Goal: Browse casually

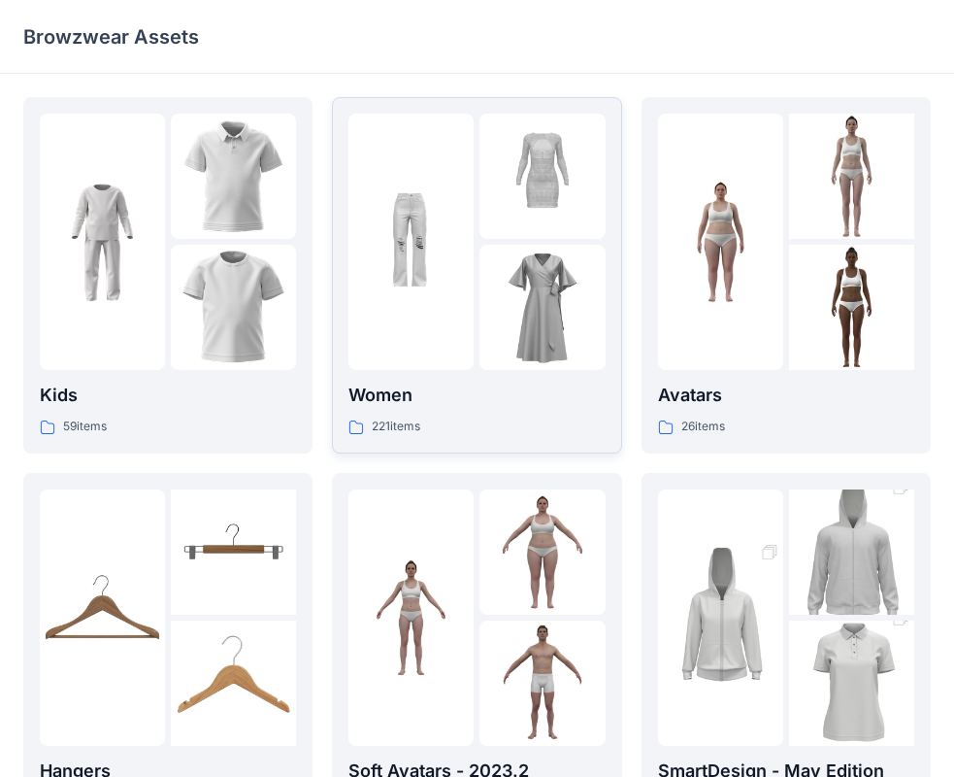
click at [449, 404] on p "Women" at bounding box center [477, 395] width 256 height 27
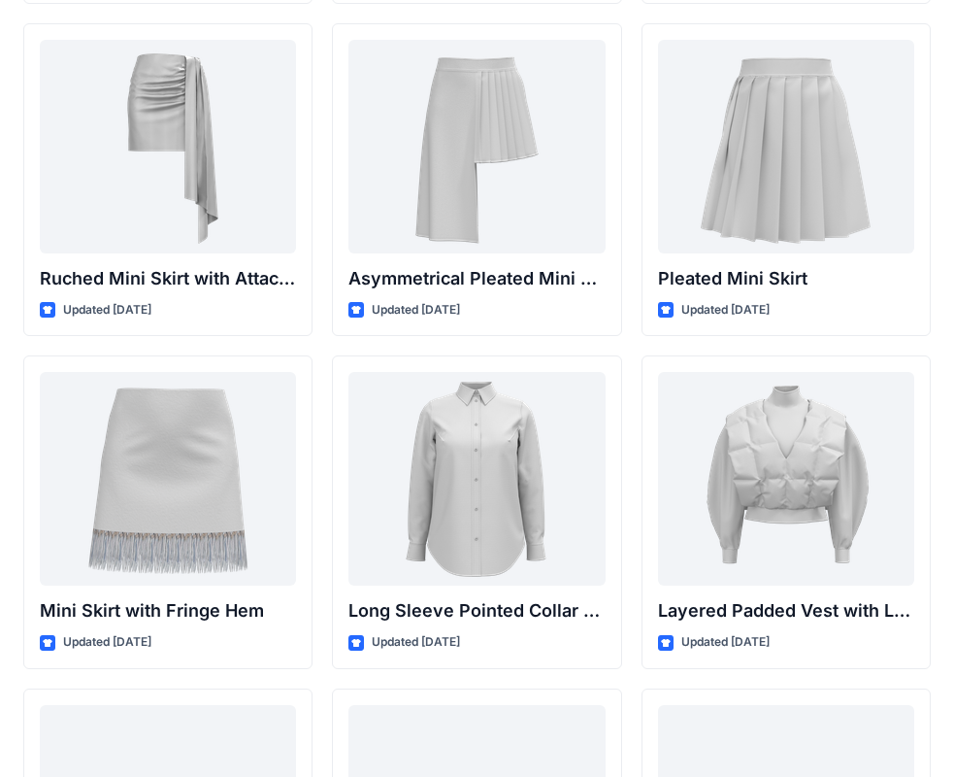
scroll to position [5589, 0]
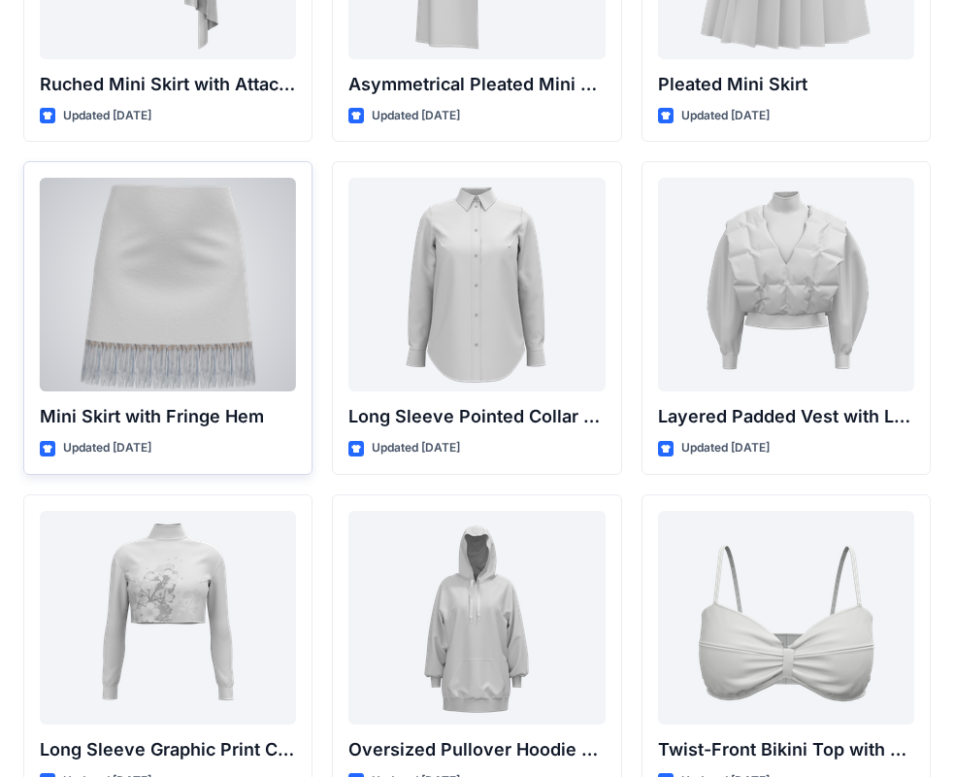
click at [137, 309] on div at bounding box center [168, 285] width 256 height 214
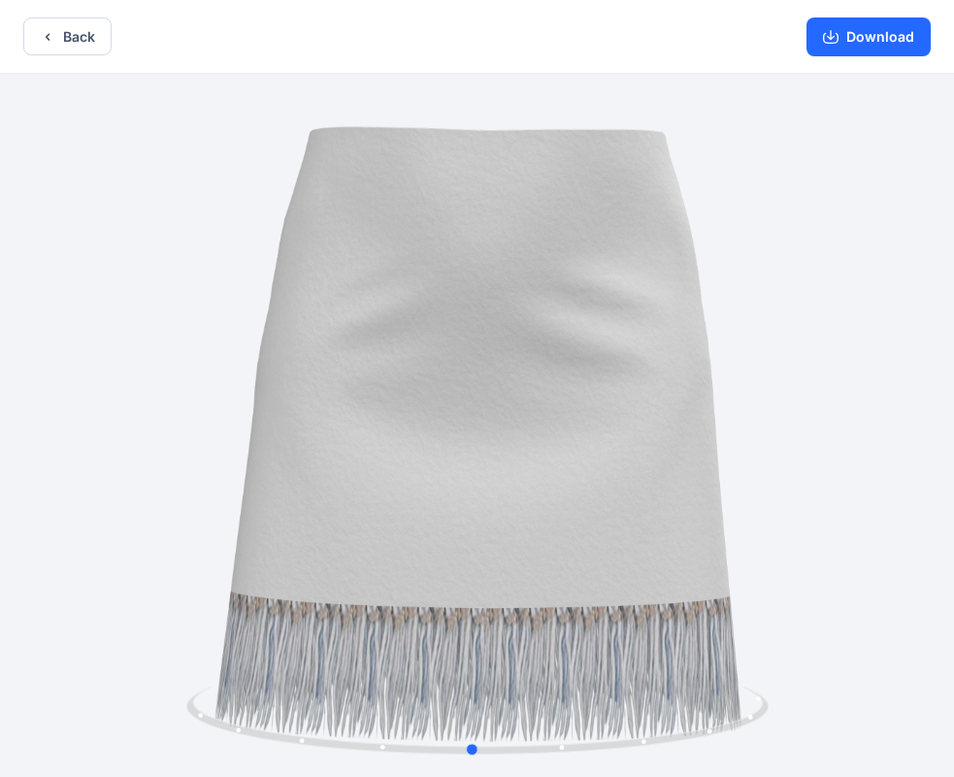
drag, startPoint x: 782, startPoint y: 618, endPoint x: 778, endPoint y: 603, distance: 16.3
click at [778, 603] on div at bounding box center [477, 427] width 954 height 707
click at [43, 40] on icon "button" at bounding box center [48, 37] width 16 height 16
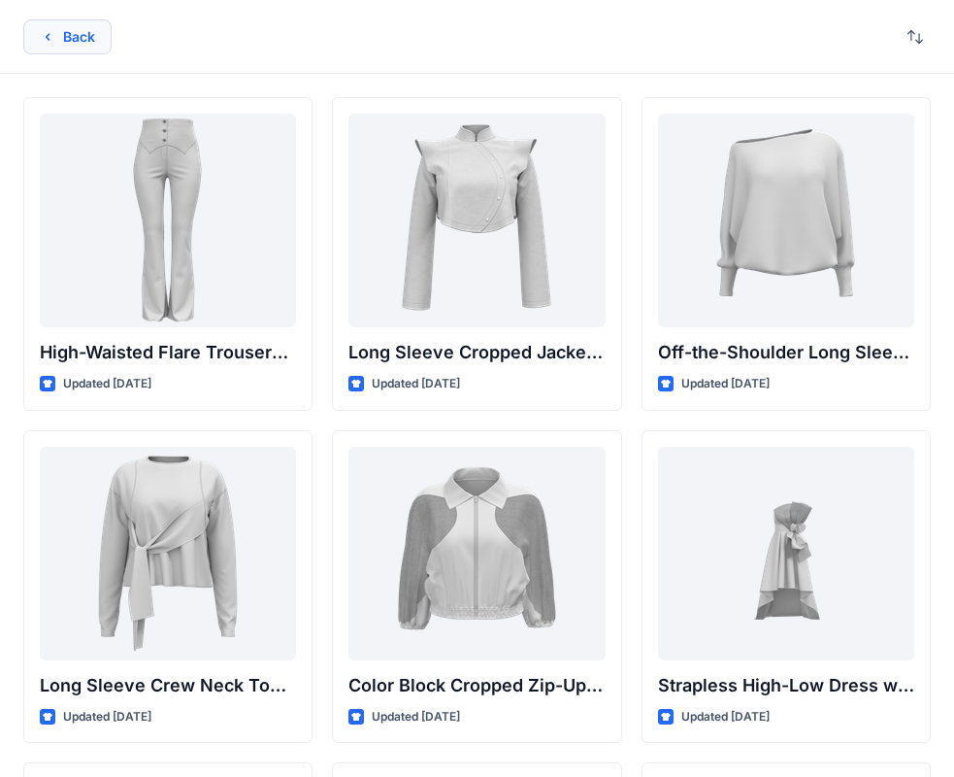
click at [83, 36] on button "Back" at bounding box center [67, 36] width 88 height 35
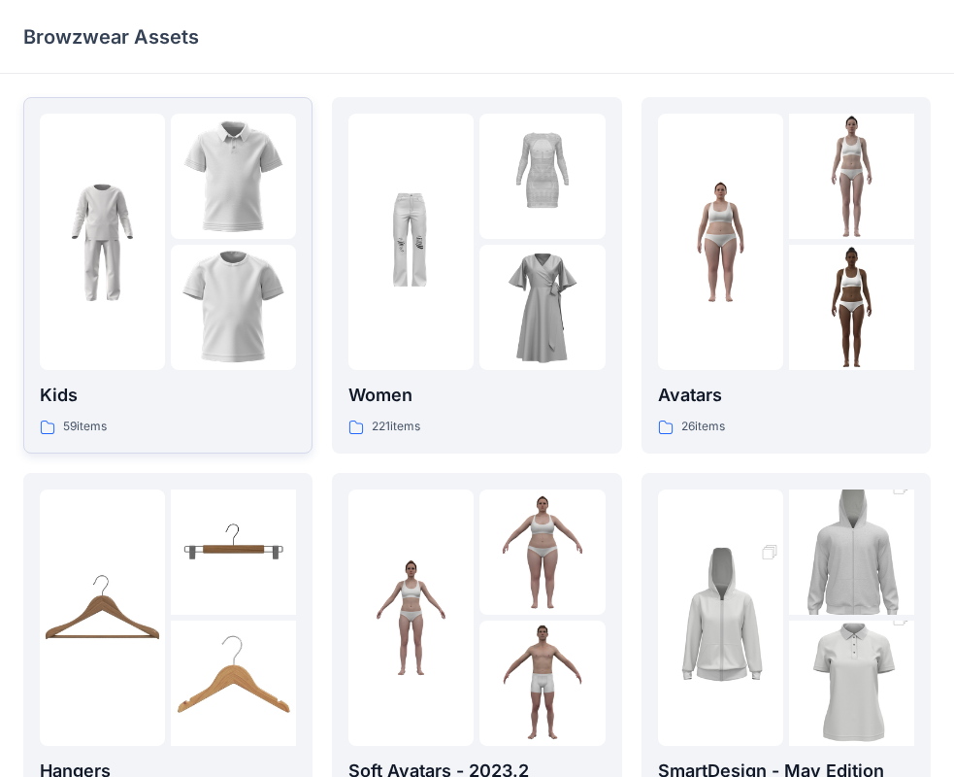
click at [205, 331] on img at bounding box center [233, 307] width 125 height 125
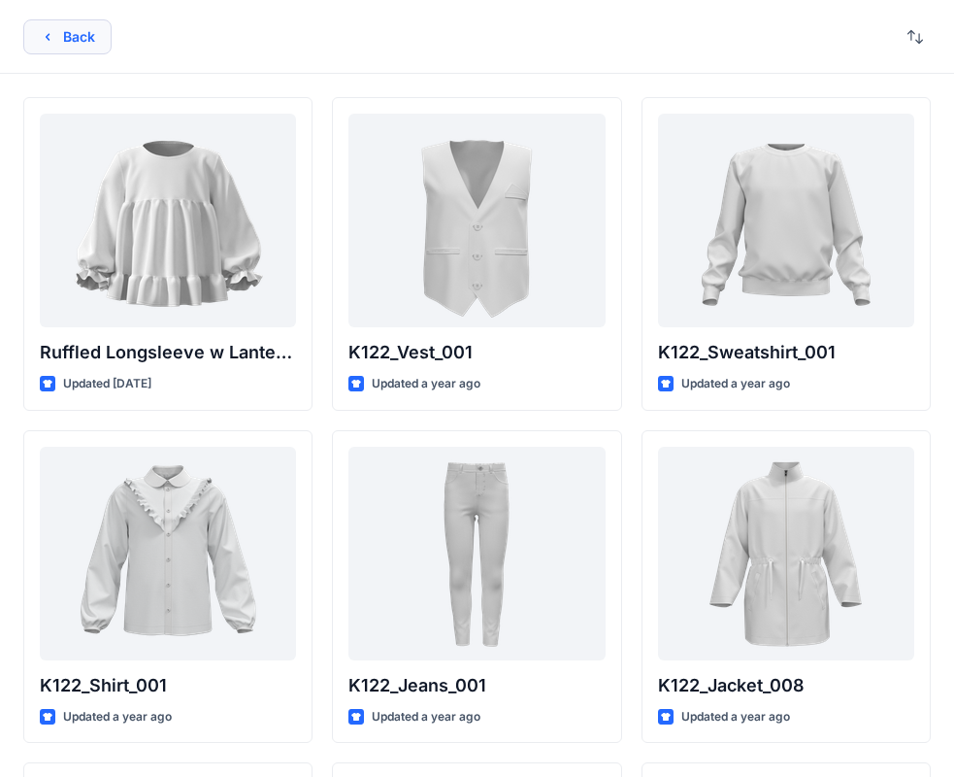
click at [48, 43] on icon "button" at bounding box center [48, 37] width 16 height 16
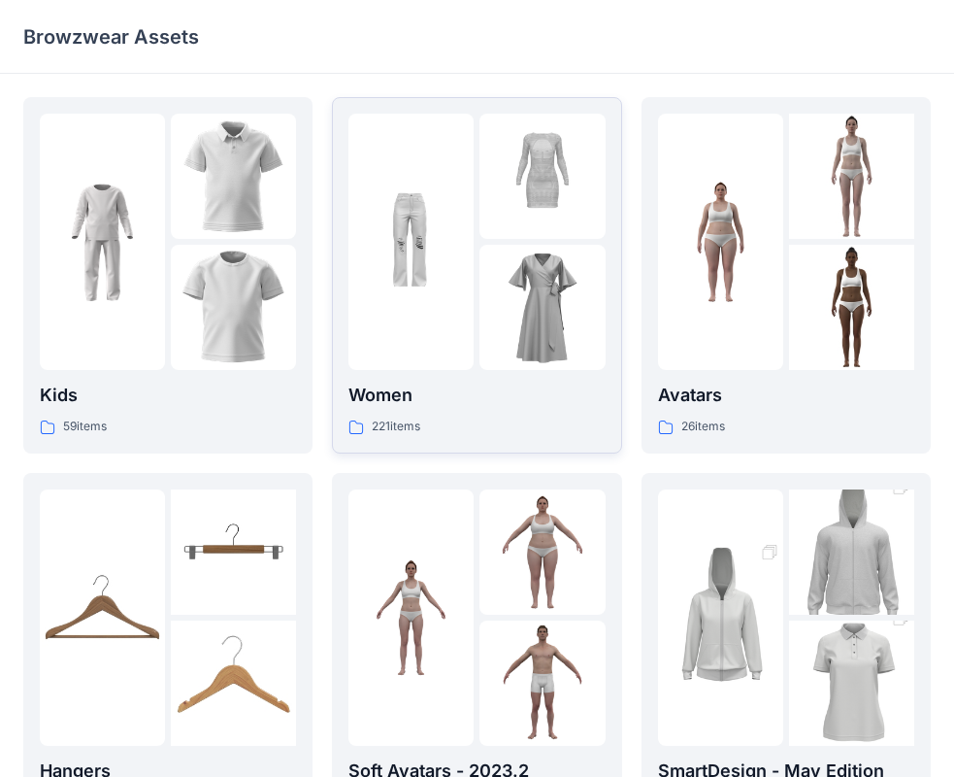
click at [405, 391] on p "Women" at bounding box center [477, 395] width 256 height 27
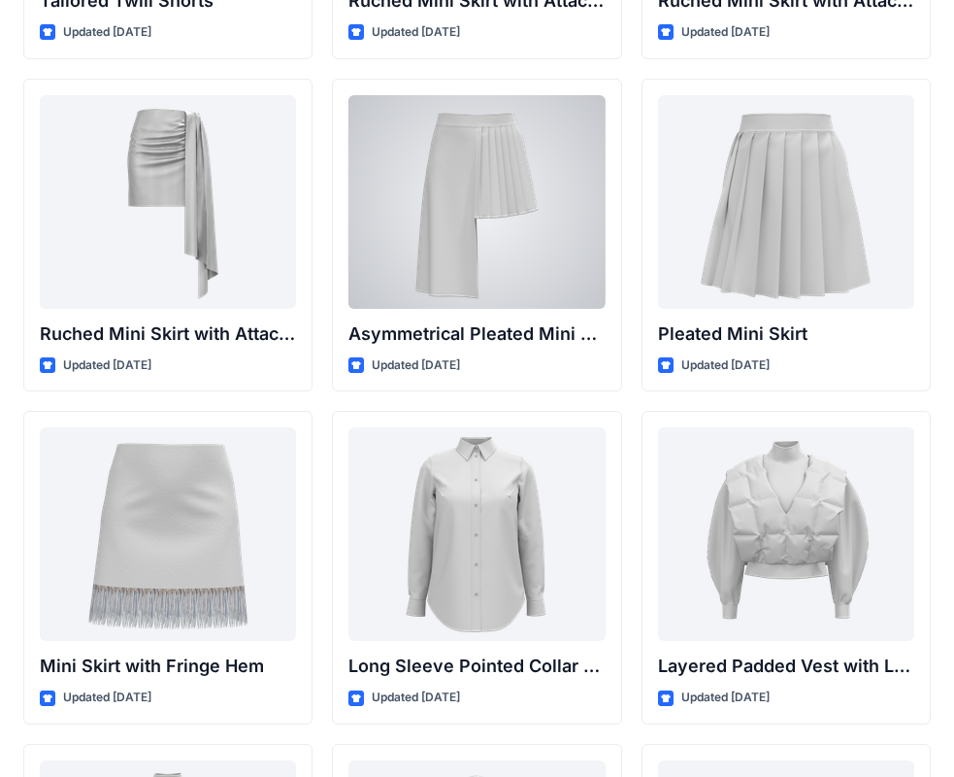
scroll to position [5437, 0]
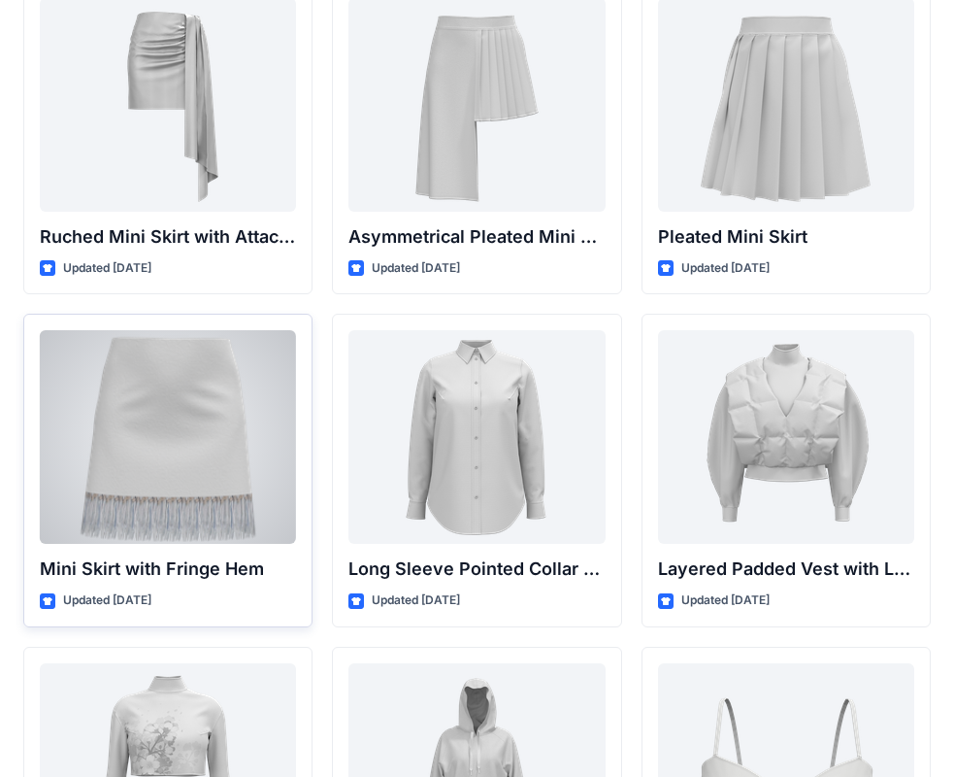
click at [148, 501] on div at bounding box center [168, 437] width 256 height 214
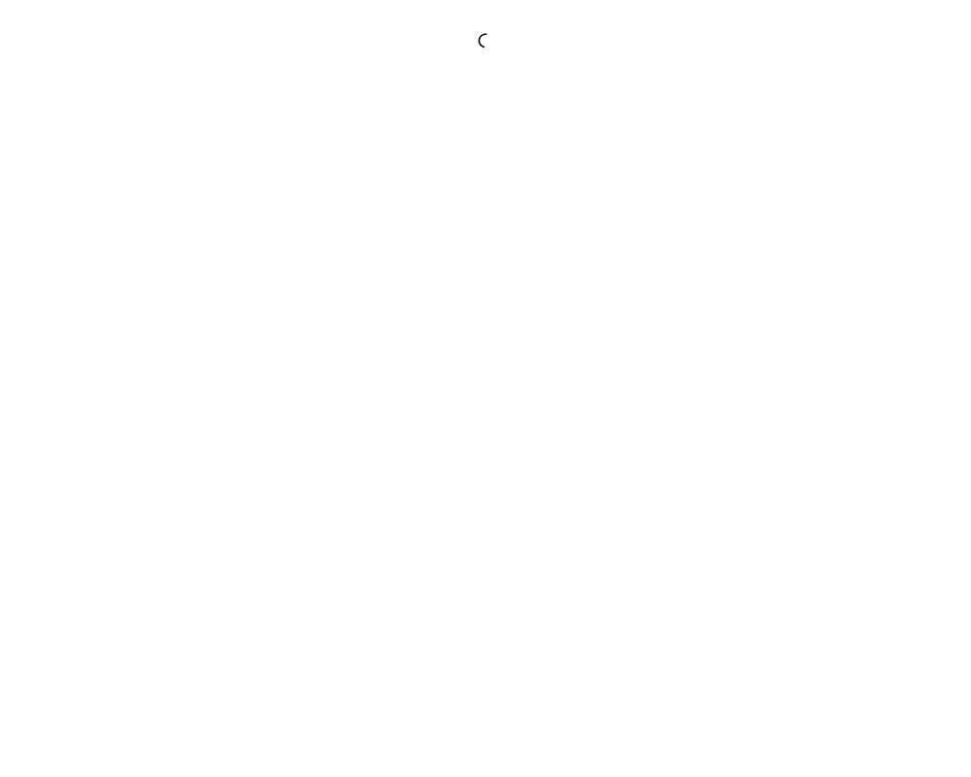
click at [148, 501] on div at bounding box center [485, 388] width 971 height 777
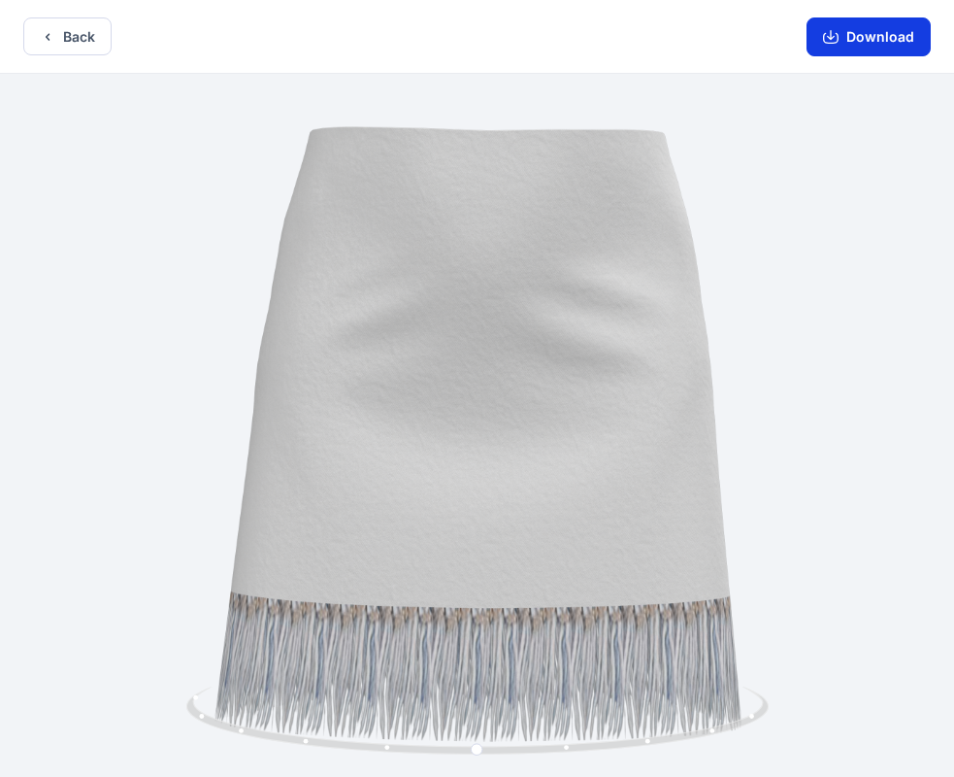
click at [858, 38] on button "Download" at bounding box center [869, 36] width 124 height 39
